Goal: Task Accomplishment & Management: Manage account settings

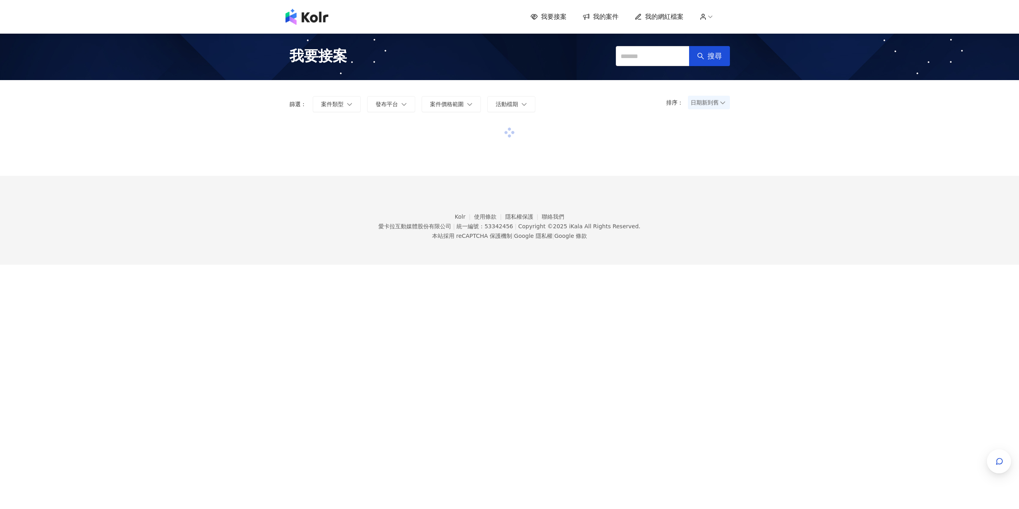
click at [711, 17] on icon at bounding box center [710, 16] width 7 height 7
click at [669, 19] on span "我的網紅檔案" at bounding box center [664, 16] width 38 height 9
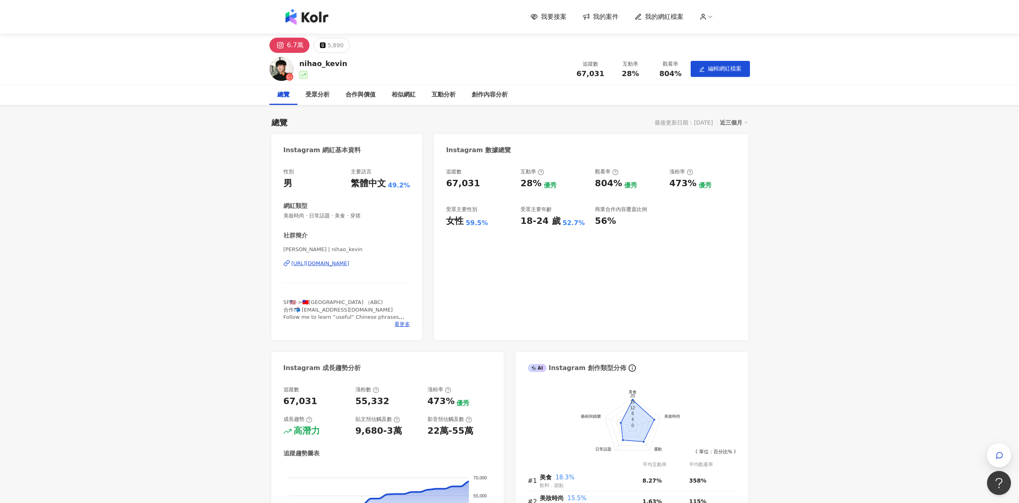
click at [714, 23] on div "我要接案 我的案件 我的網紅檔案" at bounding box center [509, 17] width 456 height 16
click at [701, 22] on div "我要接案 我的案件 我的網紅檔案" at bounding box center [509, 17] width 456 height 16
click at [703, 20] on icon at bounding box center [702, 16] width 7 height 7
click at [710, 18] on icon at bounding box center [710, 16] width 7 height 7
click at [718, 29] on link "帳戶設定" at bounding box center [729, 31] width 22 height 6
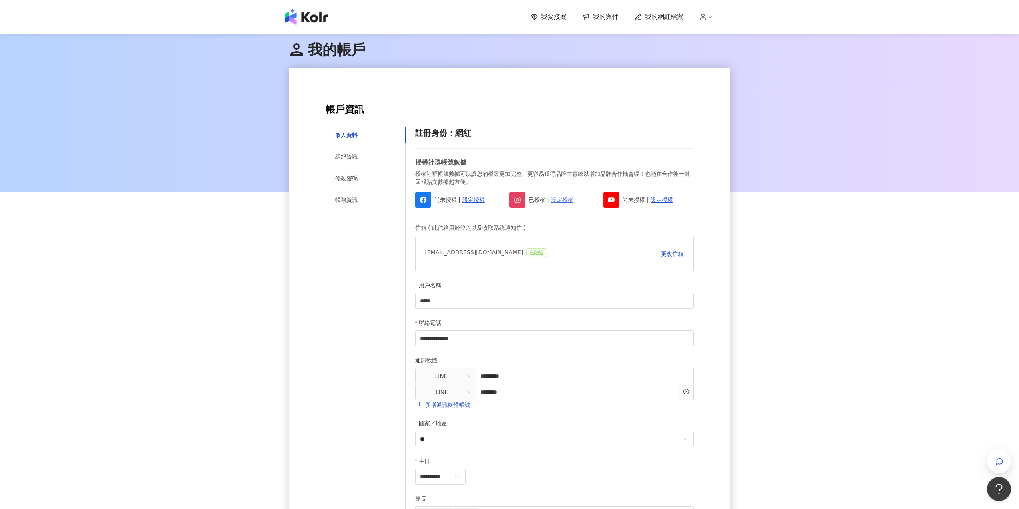
click at [566, 200] on link "設定授權" at bounding box center [562, 199] width 22 height 9
click at [899, 182] on div at bounding box center [509, 112] width 1019 height 160
click at [304, 16] on img at bounding box center [306, 17] width 43 height 16
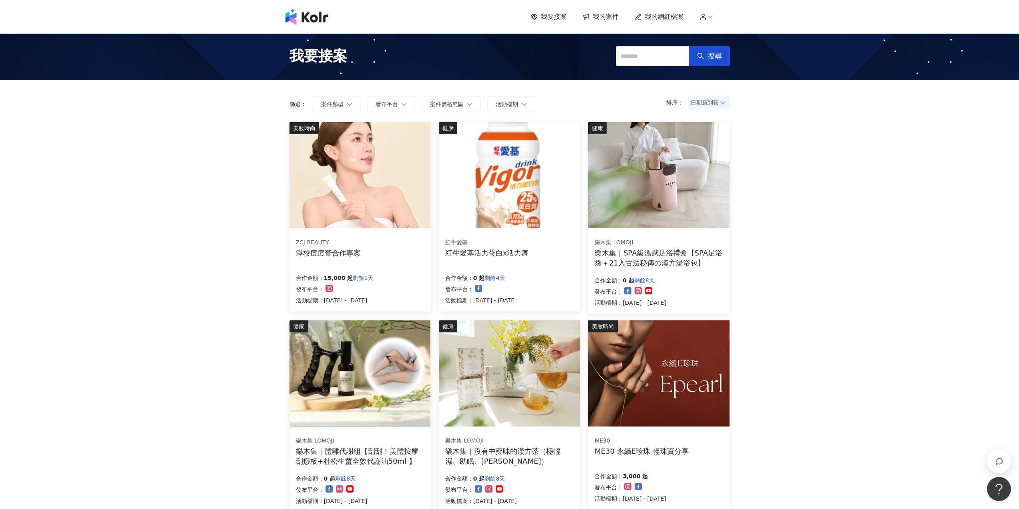
click at [552, 12] on span "我要接案" at bounding box center [554, 16] width 26 height 9
click at [599, 24] on div "我要接案 我的案件 我的網紅檔案" at bounding box center [509, 17] width 456 height 16
click at [606, 20] on span "我的案件" at bounding box center [606, 16] width 26 height 9
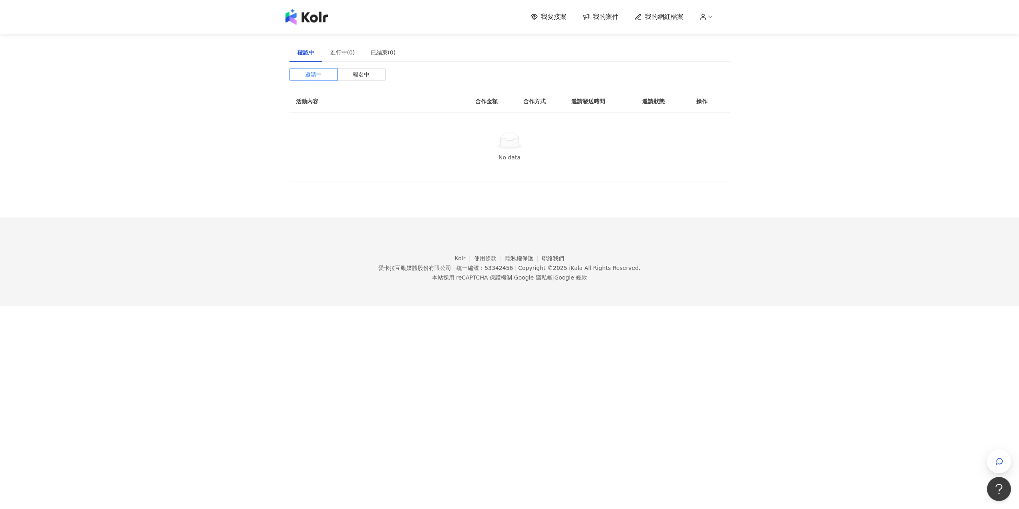
click at [575, 15] on div "我要接案 我的案件 我的網紅檔案" at bounding box center [629, 16] width 199 height 9
click at [564, 15] on span "我要接案" at bounding box center [554, 16] width 26 height 9
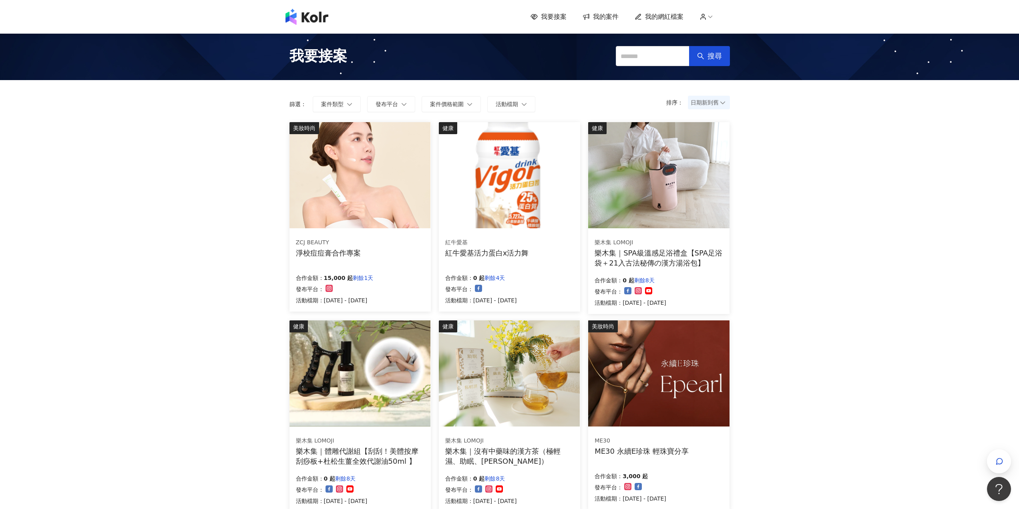
click at [677, 21] on span "我的網紅檔案" at bounding box center [664, 16] width 38 height 9
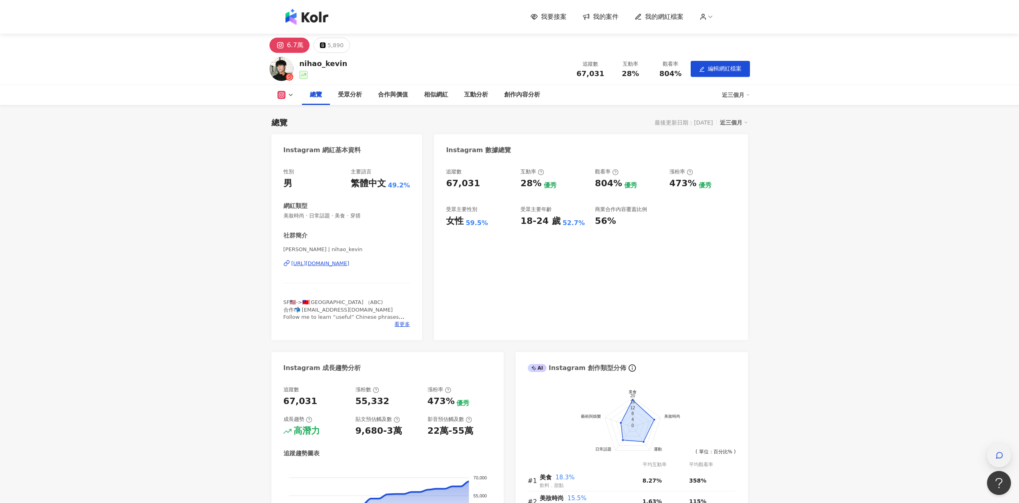
click at [1004, 447] on div "button" at bounding box center [999, 455] width 10 height 18
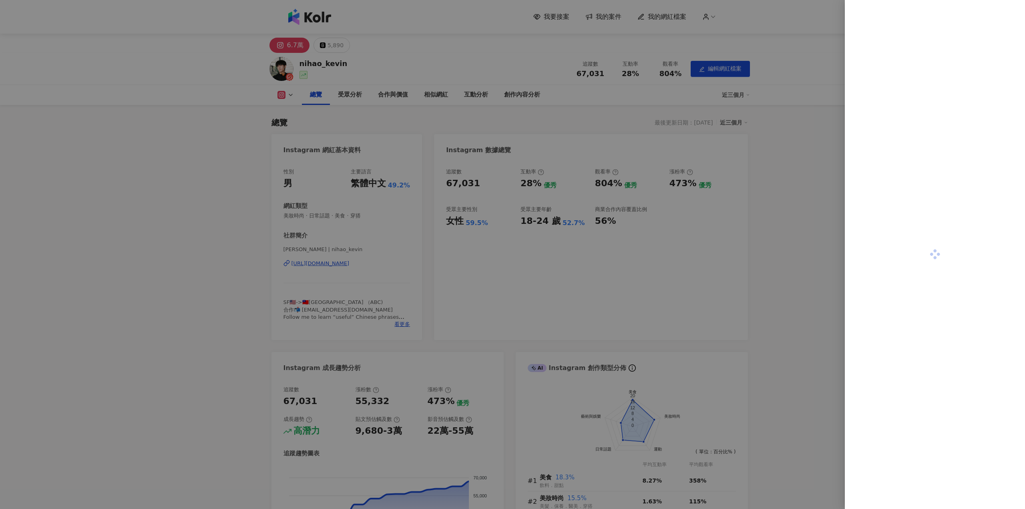
click at [390, 261] on div at bounding box center [512, 254] width 1025 height 509
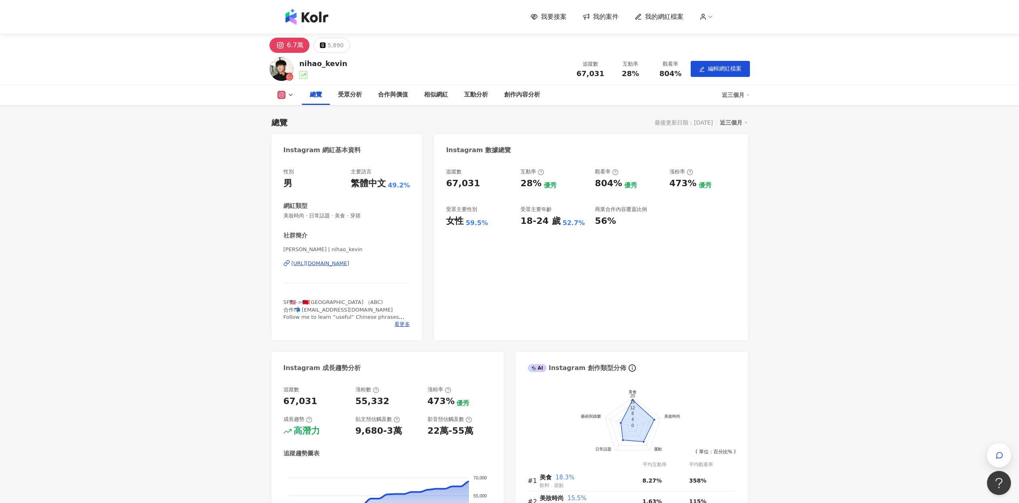
click at [431, 101] on div "相似網紅" at bounding box center [436, 95] width 40 height 20
